Goal: Use online tool/utility: Utilize a website feature to perform a specific function

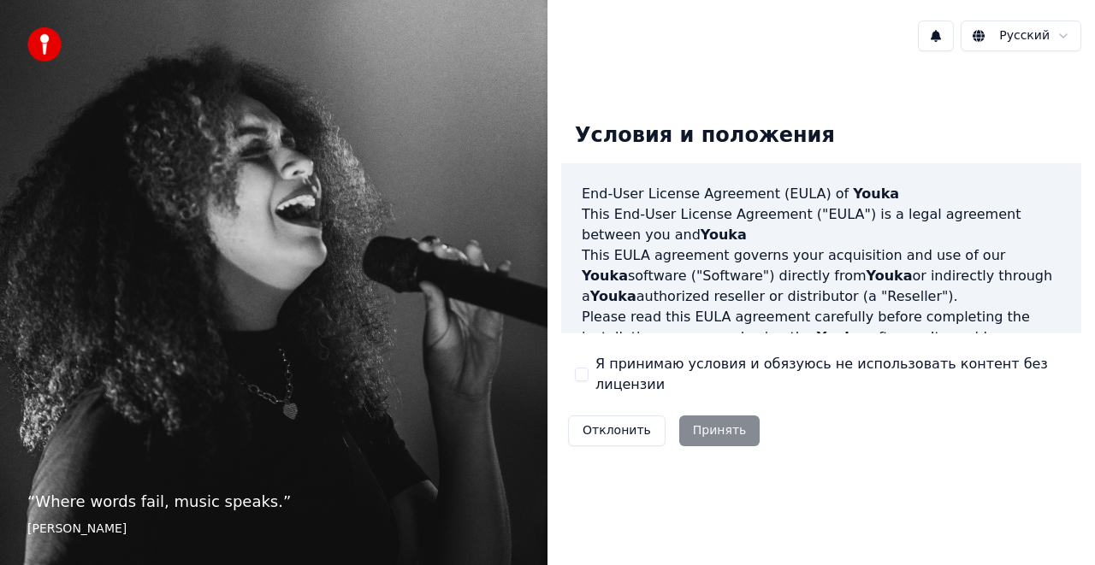
click at [717, 423] on div "Отклонить Принять" at bounding box center [663, 431] width 205 height 44
click at [698, 424] on div "Отклонить Принять" at bounding box center [663, 431] width 205 height 44
click at [683, 380] on label "Я принимаю условия и обязуюсь не использовать контент без лицензии" at bounding box center [831, 374] width 472 height 41
click at [588, 380] on button "Я принимаю условия и обязуюсь не использовать контент без лицензии" at bounding box center [582, 375] width 14 height 14
click at [713, 423] on button "Принять" at bounding box center [719, 431] width 81 height 31
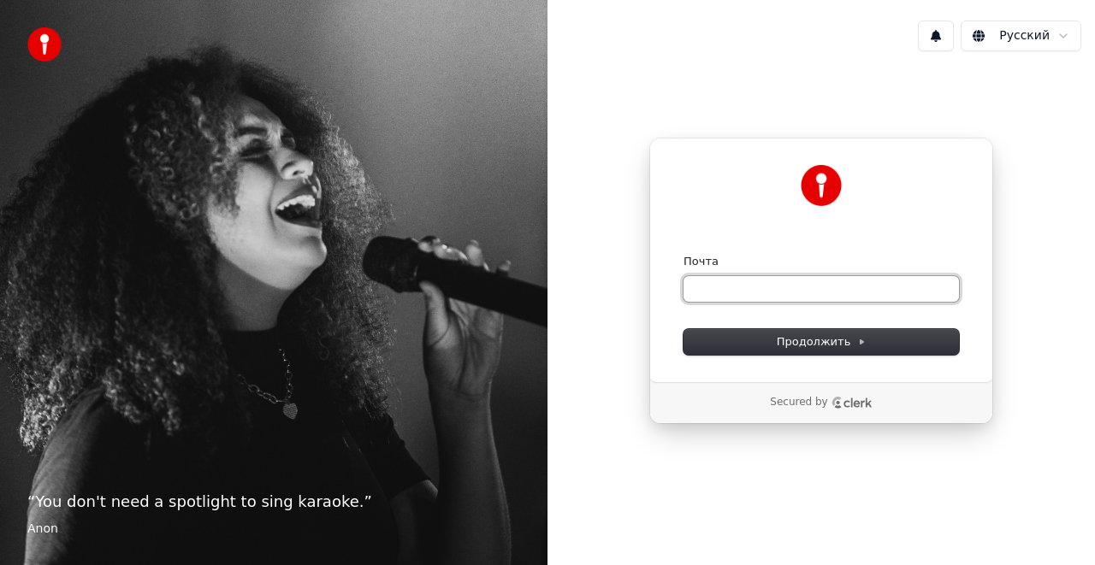
click at [728, 297] on input "Почта" at bounding box center [820, 289] width 275 height 26
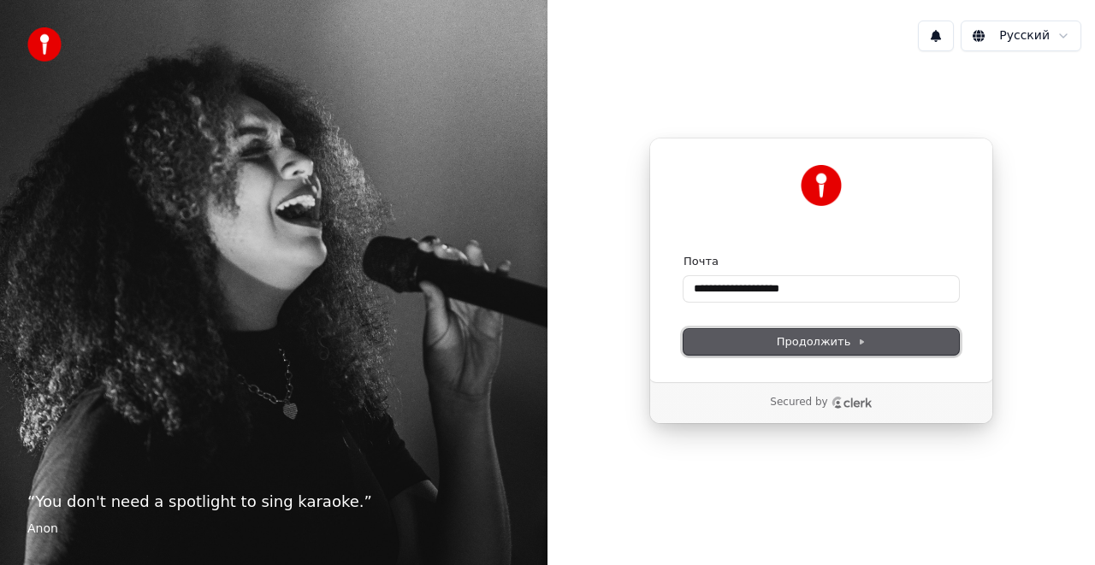
click at [797, 349] on span "Продолжить" at bounding box center [822, 341] width 90 height 15
type input "**********"
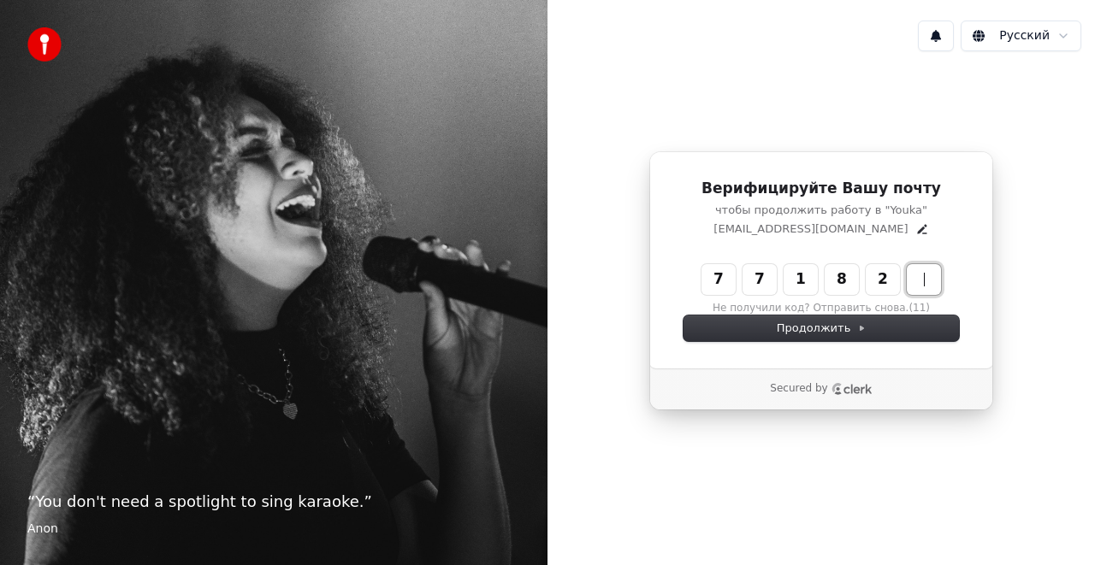
type input "******"
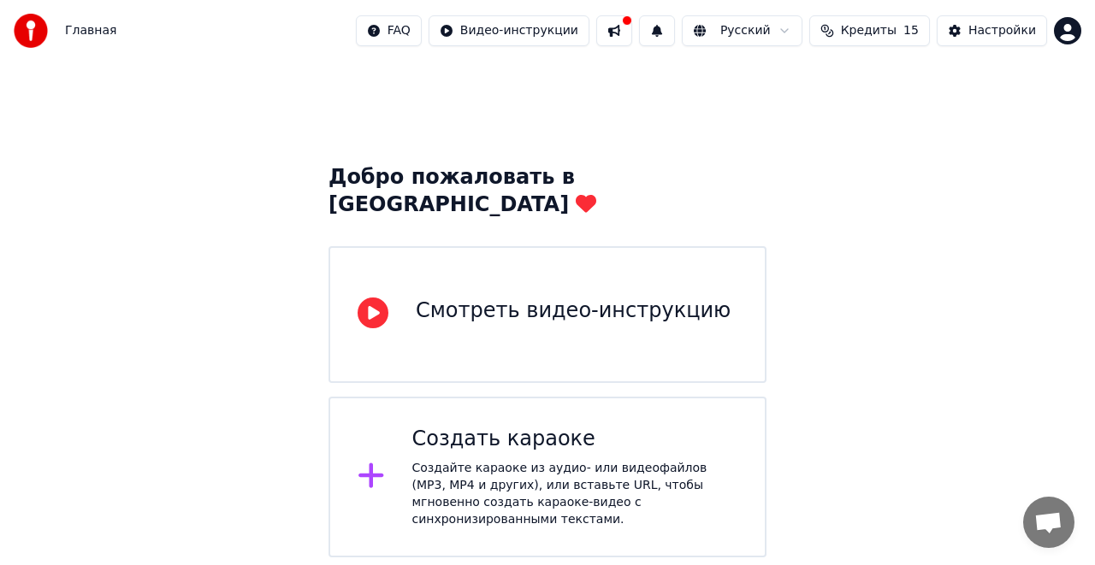
click at [547, 298] on div "Смотреть видео-инструкцию" at bounding box center [573, 311] width 315 height 27
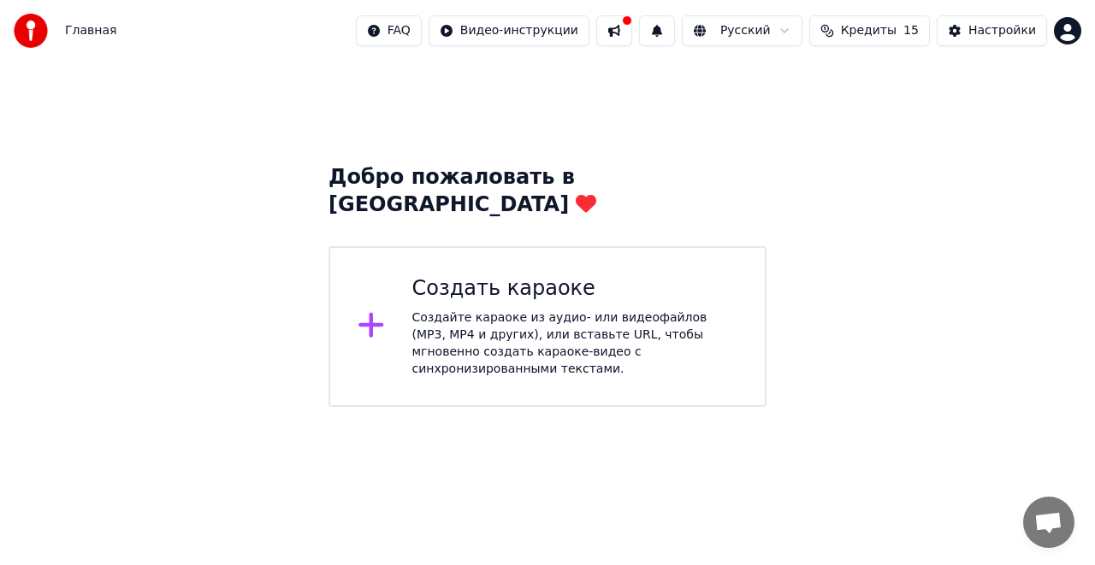
click at [556, 310] on div "Создайте караоке из аудио- или видеофайлов (MP3, MP4 и других), или вставьте UR…" at bounding box center [575, 344] width 326 height 68
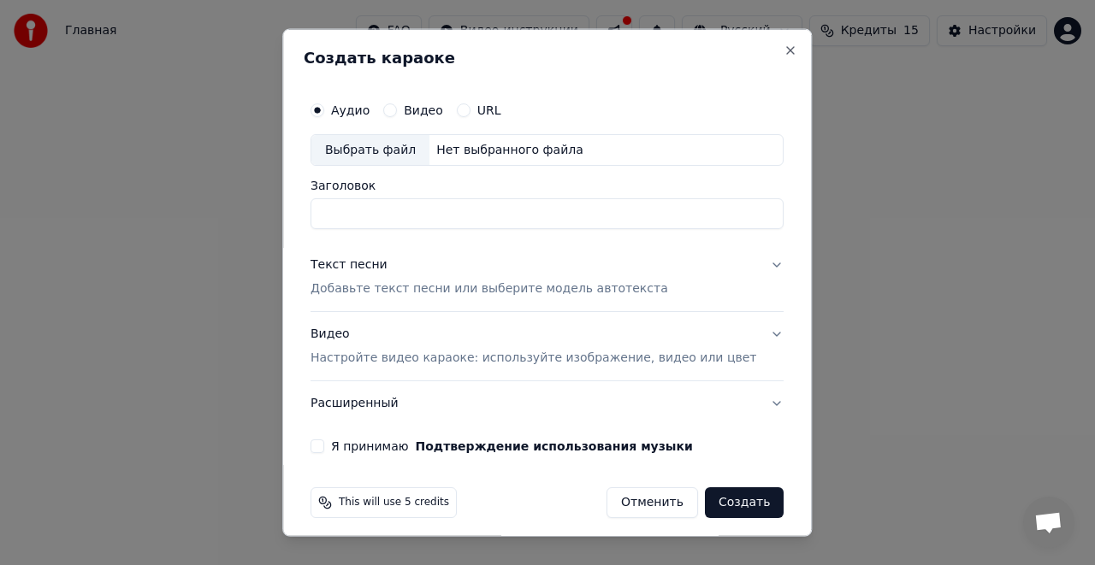
click at [397, 153] on div "Выбрать файл" at bounding box center [370, 149] width 118 height 31
click at [709, 500] on button "Создать" at bounding box center [744, 503] width 79 height 31
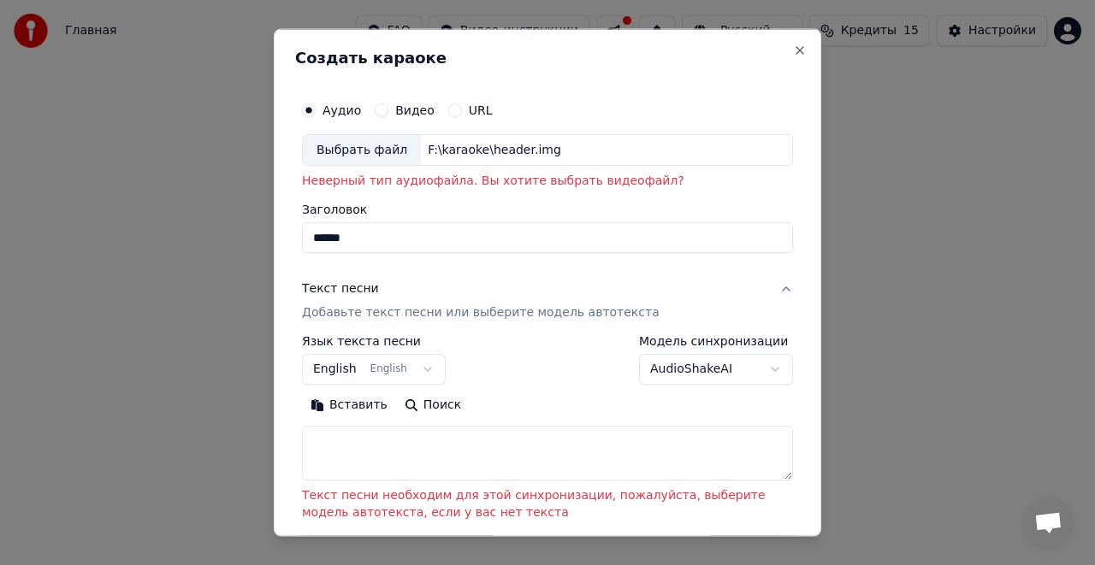
click at [381, 151] on div "Выбрать файл" at bounding box center [362, 149] width 118 height 31
type input "**********"
click at [419, 367] on button "English English" at bounding box center [374, 369] width 144 height 31
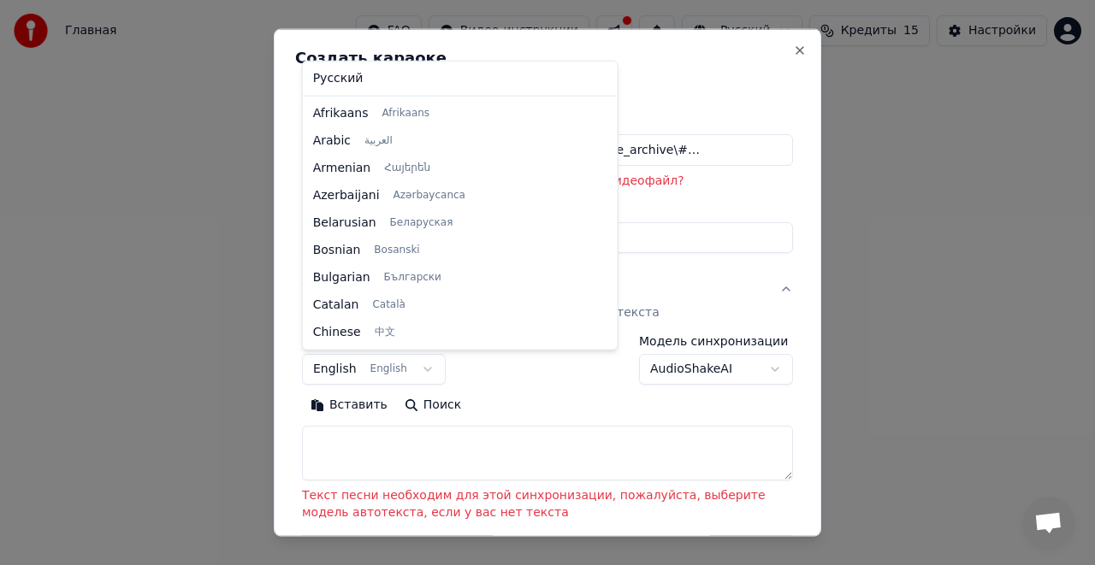
scroll to position [137, 0]
click at [752, 191] on body "**********" at bounding box center [547, 203] width 1095 height 407
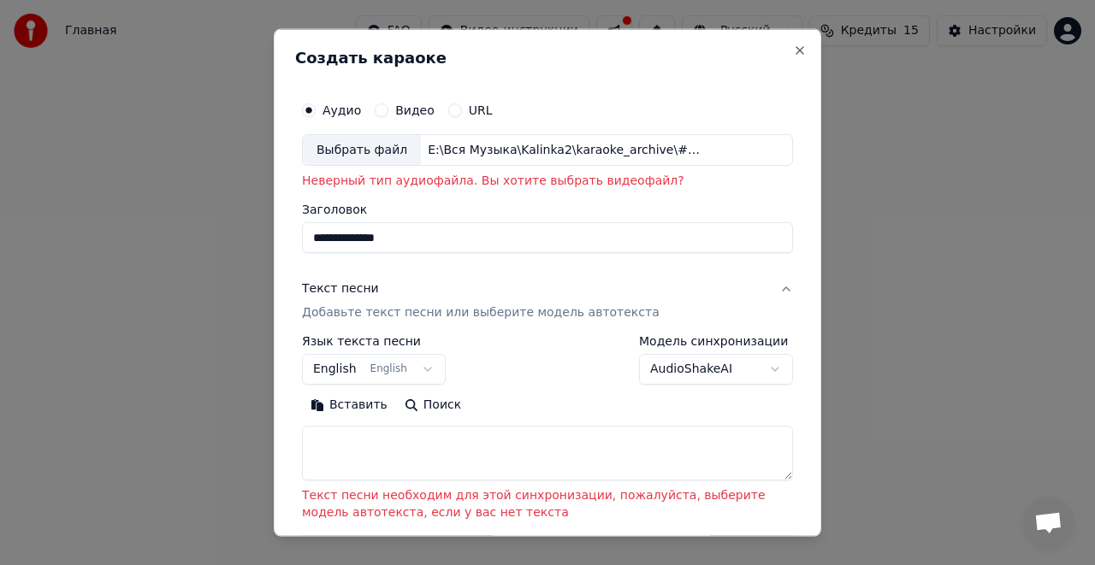
click at [417, 110] on label "Видео" at bounding box center [414, 109] width 39 height 12
click at [388, 110] on button "Видео" at bounding box center [382, 110] width 14 height 14
click at [472, 149] on div "Нет выбранного файла" at bounding box center [501, 149] width 161 height 17
click at [793, 47] on button "Close" at bounding box center [800, 50] width 14 height 14
select select
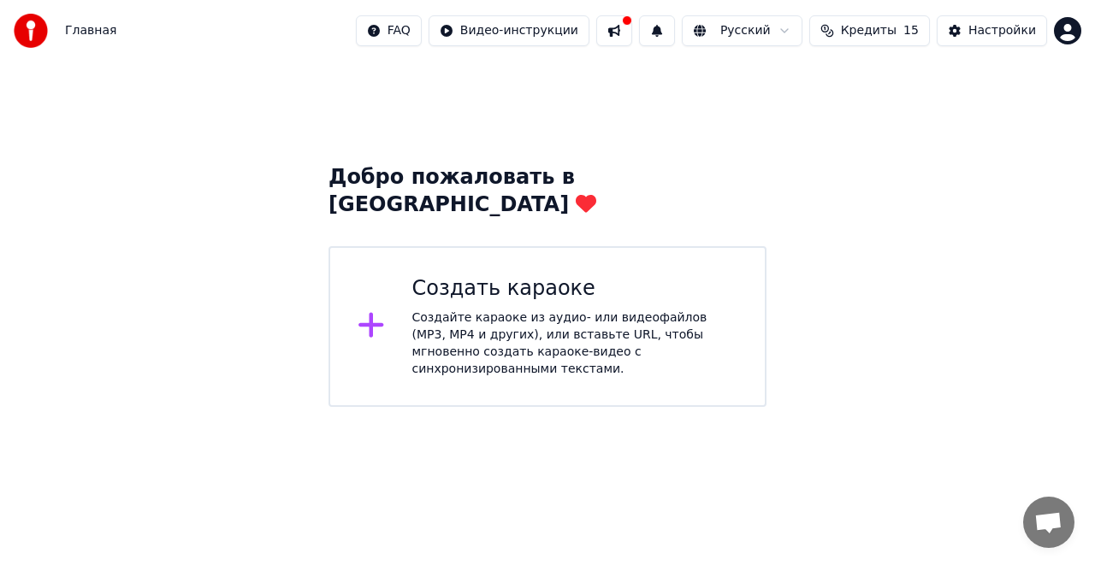
click at [22, 29] on img at bounding box center [31, 31] width 34 height 34
